Goal: Task Accomplishment & Management: Manage account settings

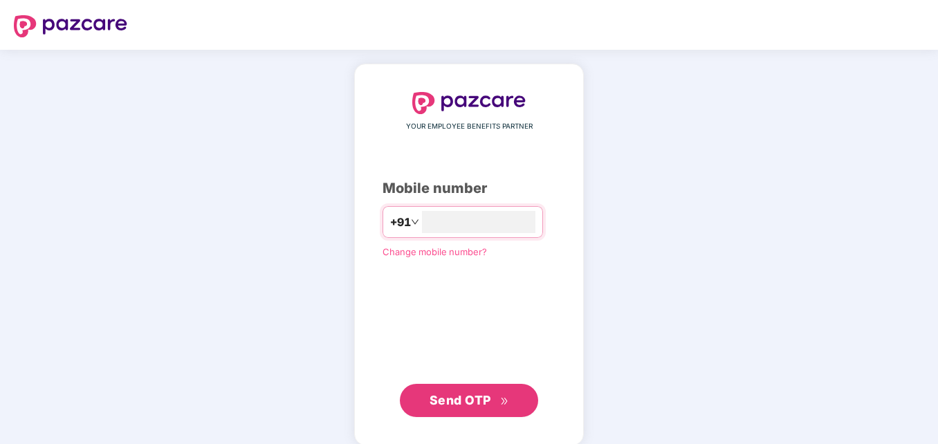
type input "**********"
click at [461, 403] on span "Send OTP" at bounding box center [461, 399] width 62 height 15
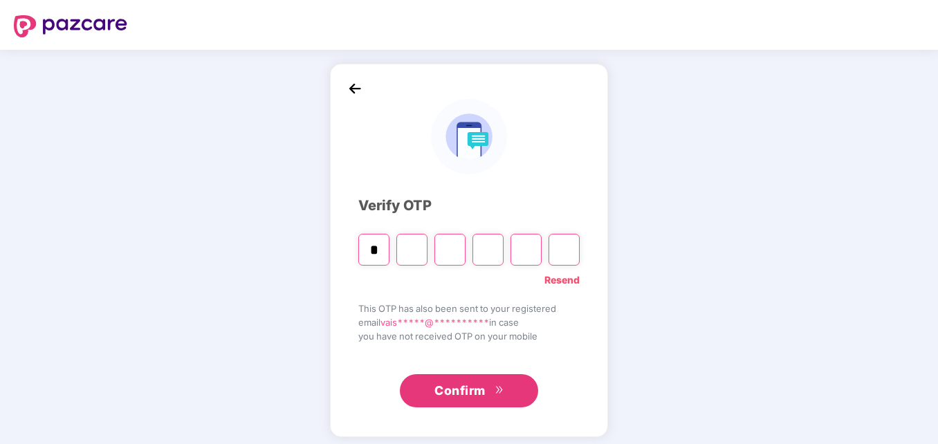
type input "*"
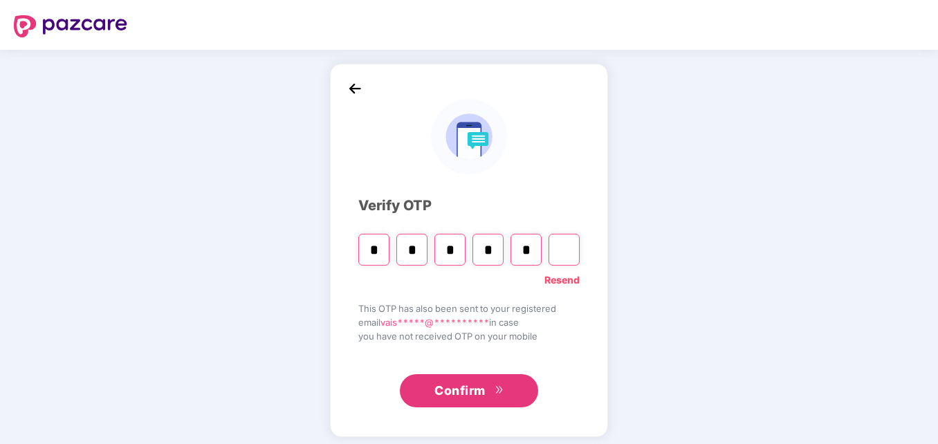
type input "*"
